Goal: Find specific page/section: Find specific page/section

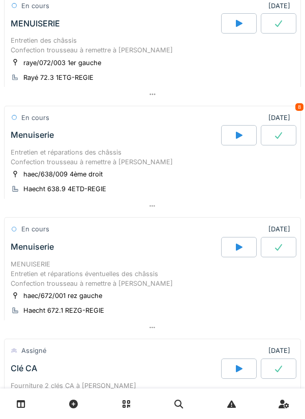
scroll to position [85, 0]
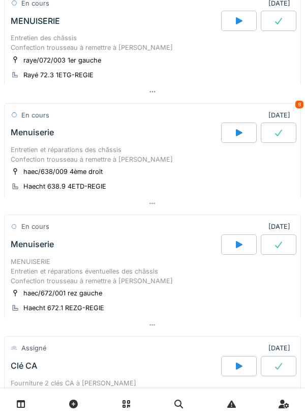
click at [157, 178] on div "haec/638/009 4ème droit Haecht 638.9 4ETD-REGIE" at bounding box center [153, 178] width 284 height 25
click at [160, 180] on div "haec/638/009 4ème droit Haecht 638.9 4ETD-REGIE" at bounding box center [153, 178] width 284 height 25
click at [143, 164] on div "Entretien et réparations des châssis Confection trousseau à remettre à [PERSON_…" at bounding box center [153, 154] width 284 height 19
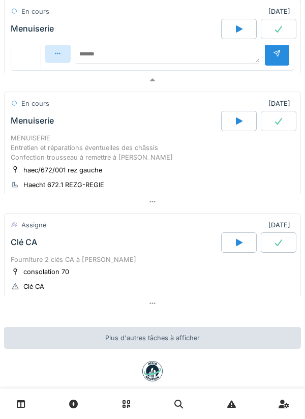
scroll to position [675, 0]
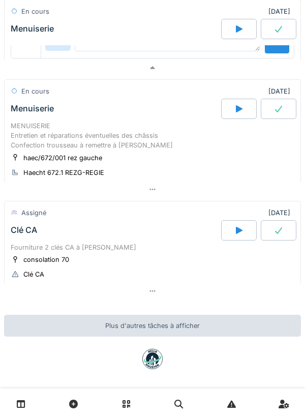
click at [64, 147] on div "MENUISERIE Entretien et réparations éventuelles des châssis Confection troussea…" at bounding box center [153, 136] width 284 height 30
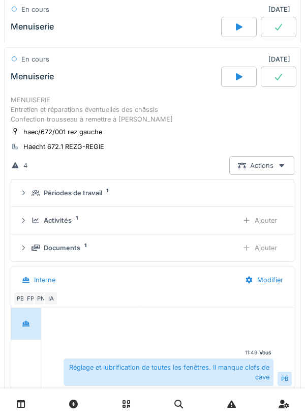
scroll to position [706, 0]
click at [246, 83] on div at bounding box center [239, 77] width 36 height 20
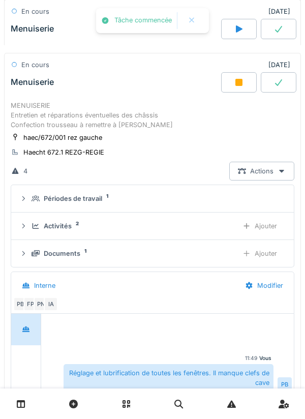
scroll to position [714, 0]
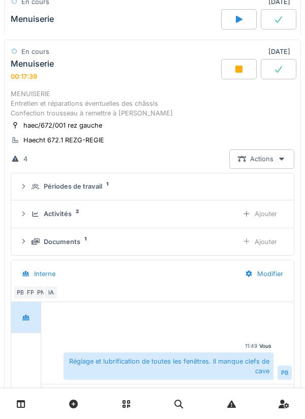
click at [238, 72] on icon at bounding box center [239, 69] width 7 height 7
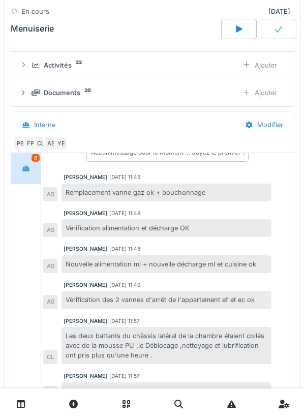
scroll to position [19, 0]
click at [152, 125] on div "Interne" at bounding box center [124, 124] width 223 height 23
click at [150, 24] on div "Menuiserie" at bounding box center [115, 29] width 213 height 20
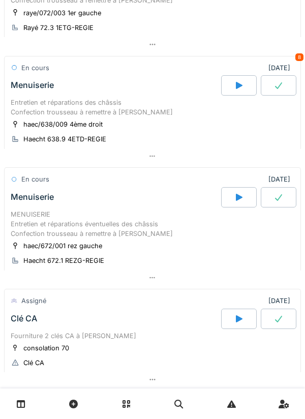
scroll to position [83, 0]
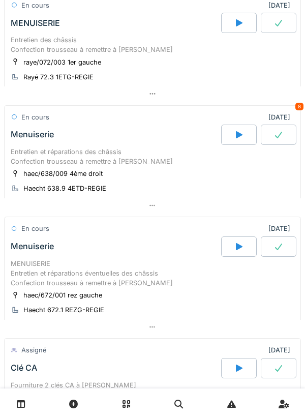
click at [241, 133] on icon at bounding box center [239, 135] width 10 height 8
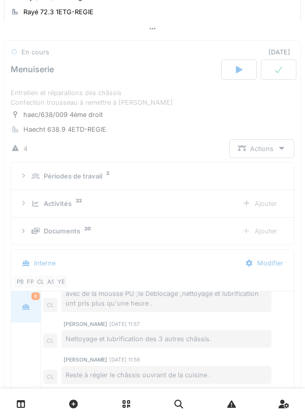
scroll to position [175, 0]
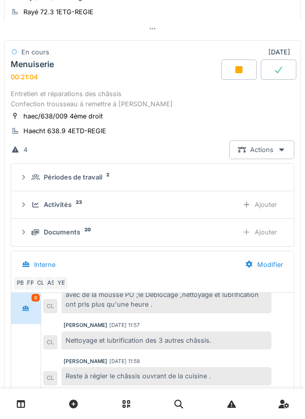
click at [244, 74] on icon at bounding box center [239, 70] width 10 height 8
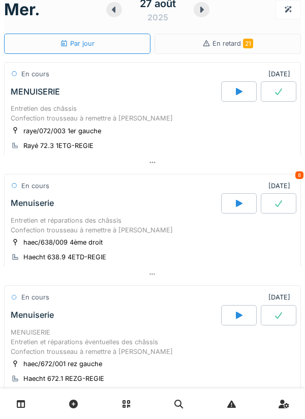
scroll to position [0, 0]
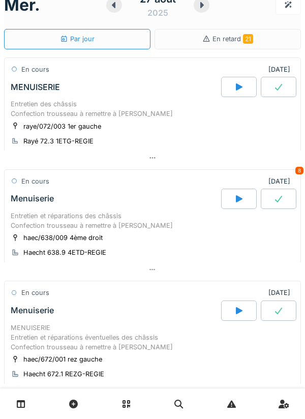
click at [242, 94] on div at bounding box center [239, 87] width 36 height 20
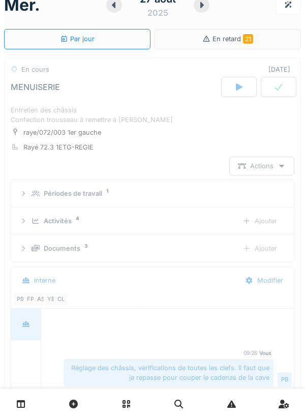
scroll to position [36, 0]
